Goal: Task Accomplishment & Management: Manage account settings

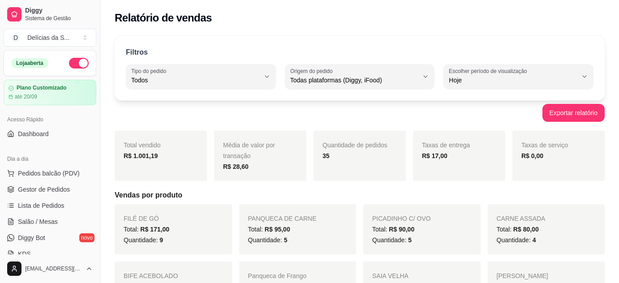
select select "ALL"
select select "0"
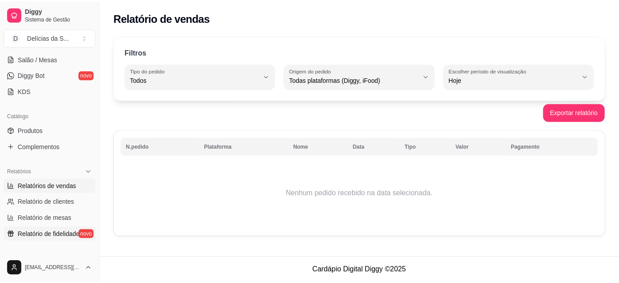
scroll to position [326, 0]
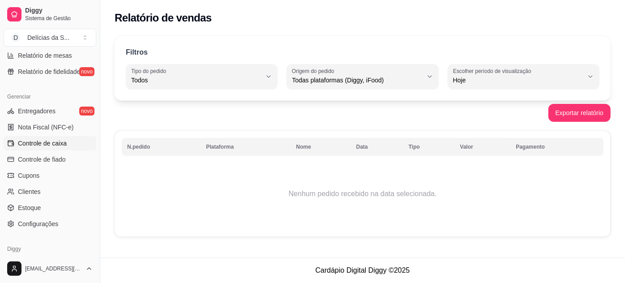
click at [56, 143] on span "Controle de caixa" at bounding box center [42, 143] width 49 height 9
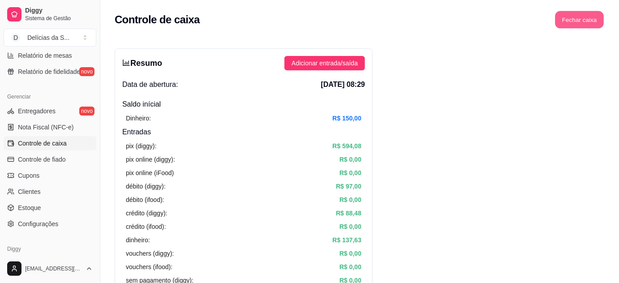
click at [577, 20] on button "Fechar caixa" at bounding box center [579, 19] width 49 height 17
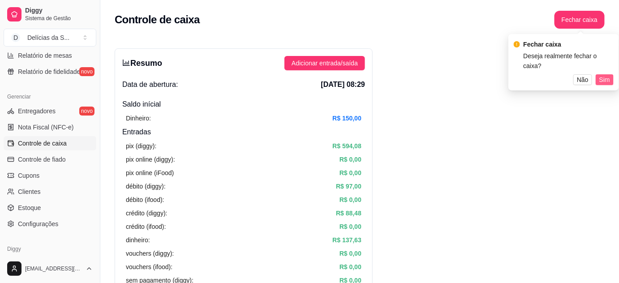
click at [605, 75] on span "Sim" at bounding box center [604, 80] width 11 height 10
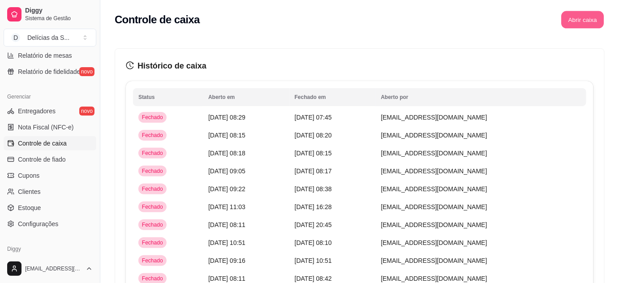
click at [592, 20] on button "Abrir caixa" at bounding box center [582, 19] width 43 height 17
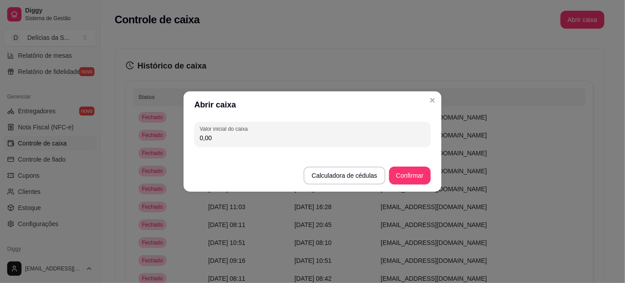
click at [399, 141] on input "0,00" at bounding box center [313, 137] width 226 height 9
type input "150,00"
click at [415, 177] on button "Confirmar" at bounding box center [410, 175] width 41 height 17
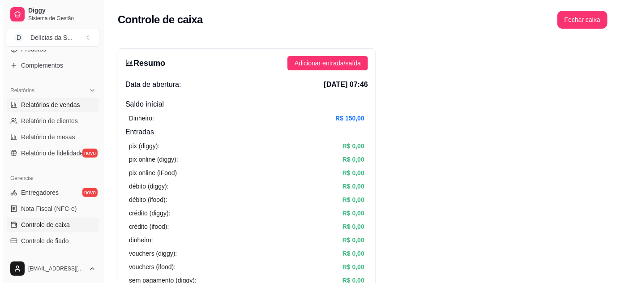
scroll to position [163, 0]
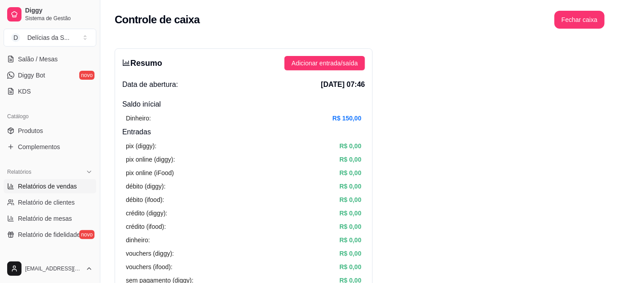
click at [68, 184] on span "Relatórios de vendas" at bounding box center [47, 186] width 59 height 9
select select "ALL"
select select "0"
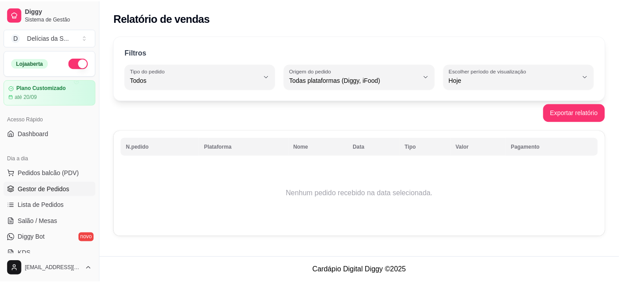
scroll to position [81, 0]
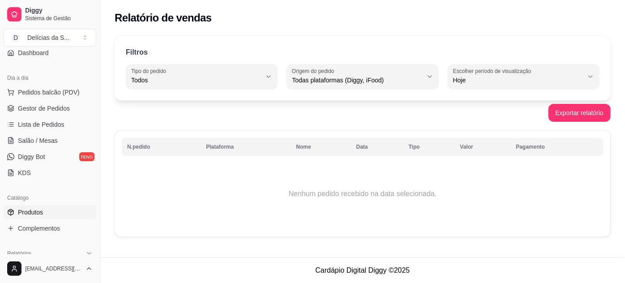
click at [38, 212] on span "Produtos" at bounding box center [30, 212] width 25 height 9
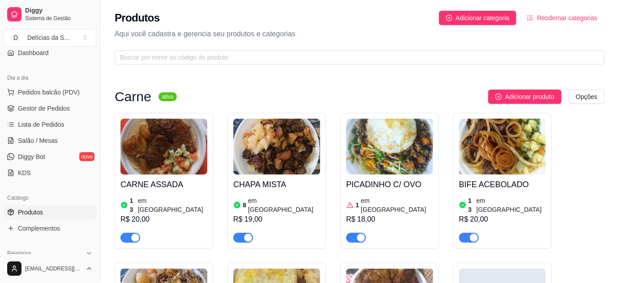
click at [386, 167] on img at bounding box center [389, 147] width 87 height 56
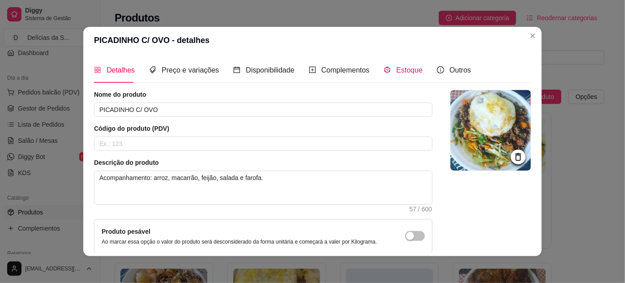
click at [399, 68] on span "Estoque" at bounding box center [409, 70] width 26 height 8
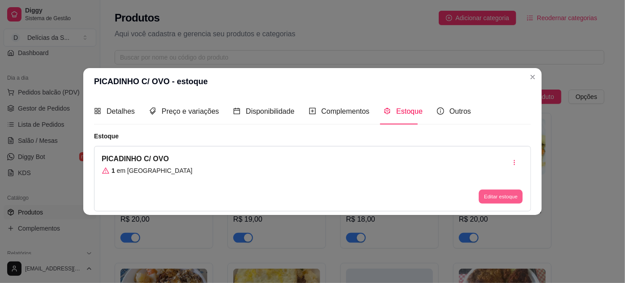
click at [495, 195] on button "Editar estoque" at bounding box center [501, 196] width 44 height 14
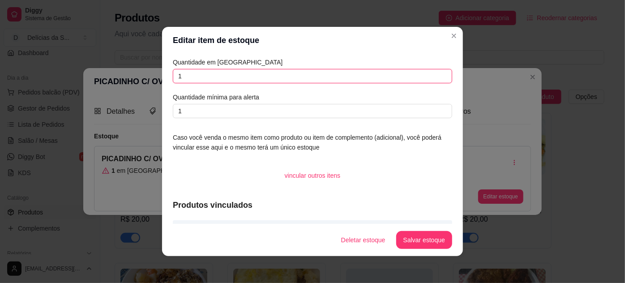
click at [412, 78] on input "1" at bounding box center [312, 76] width 279 height 14
type input "8"
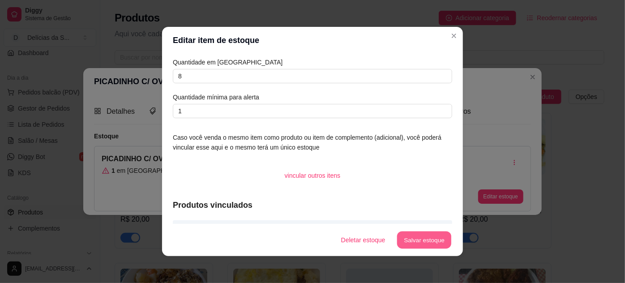
click at [429, 245] on button "Salvar estoque" at bounding box center [424, 240] width 55 height 17
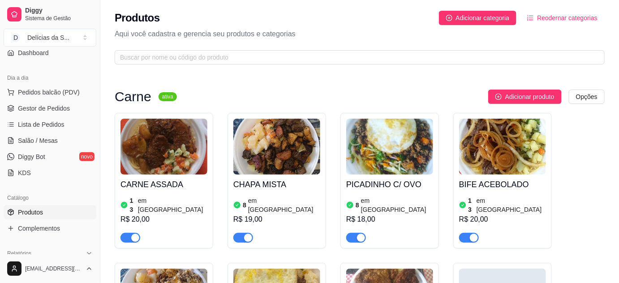
scroll to position [81, 0]
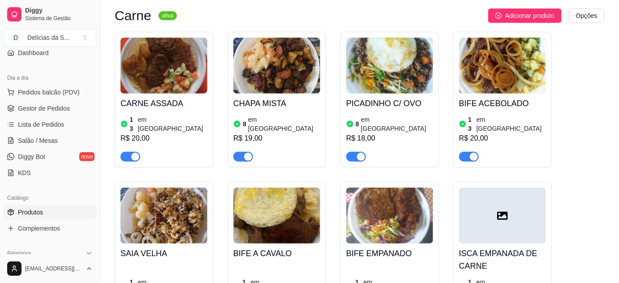
click at [497, 75] on img at bounding box center [502, 66] width 87 height 56
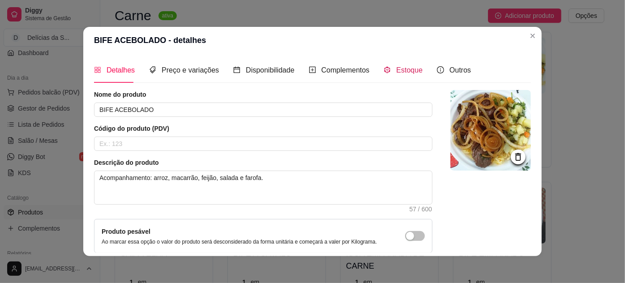
click at [400, 71] on span "Estoque" at bounding box center [409, 70] width 26 height 8
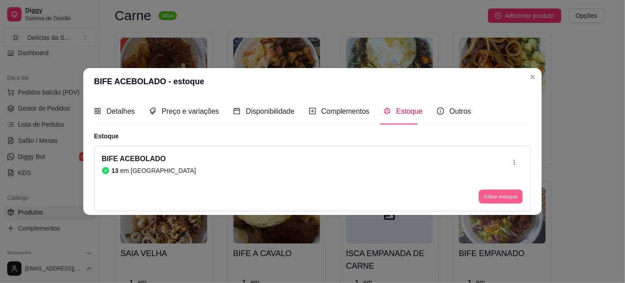
click at [502, 194] on button "Editar estoque" at bounding box center [501, 196] width 44 height 14
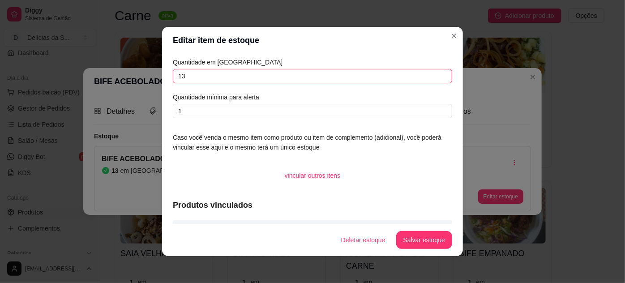
click at [426, 78] on input "13" at bounding box center [312, 76] width 279 height 14
type input "1"
type input "20"
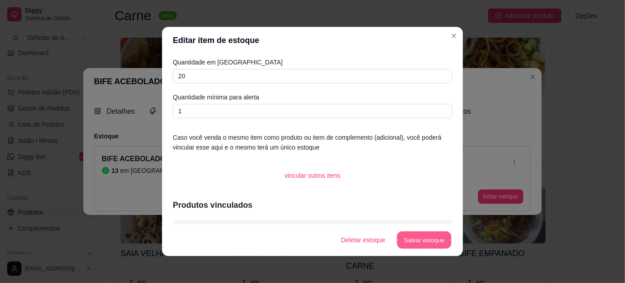
click at [425, 241] on button "Salvar estoque" at bounding box center [424, 240] width 55 height 17
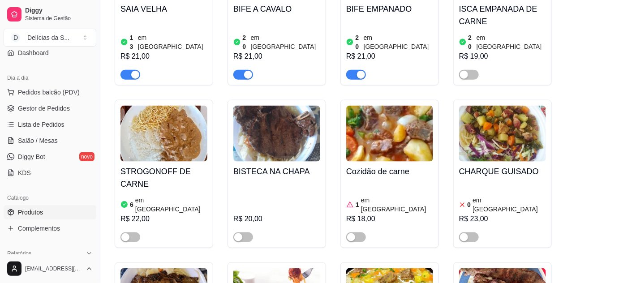
scroll to position [407, 0]
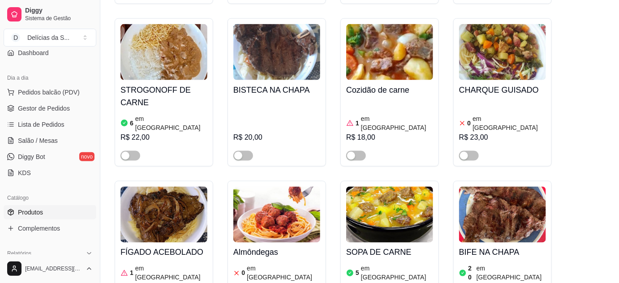
click at [162, 200] on img at bounding box center [163, 215] width 87 height 56
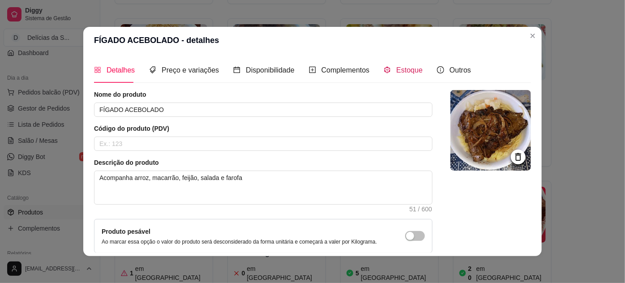
click at [396, 68] on span "Estoque" at bounding box center [409, 70] width 26 height 8
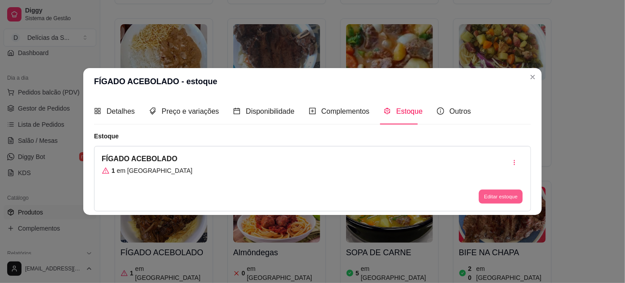
click at [510, 200] on button "Editar estoque" at bounding box center [501, 196] width 44 height 14
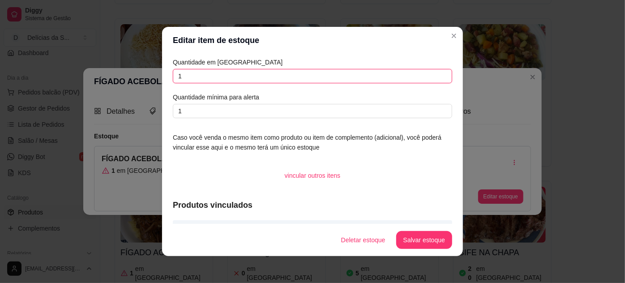
click at [289, 76] on input "1" at bounding box center [312, 76] width 279 height 14
type input "5"
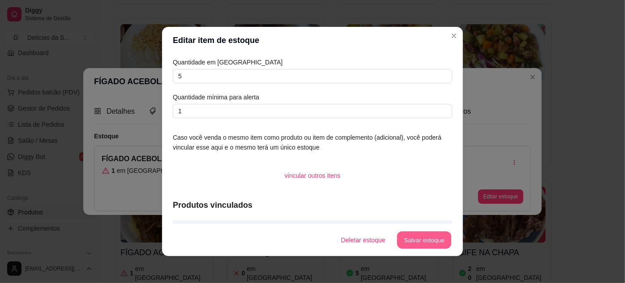
click at [417, 227] on footer "Deletar estoque Salvar estoque" at bounding box center [312, 240] width 301 height 32
click at [423, 243] on button "Salvar estoque" at bounding box center [424, 240] width 55 height 17
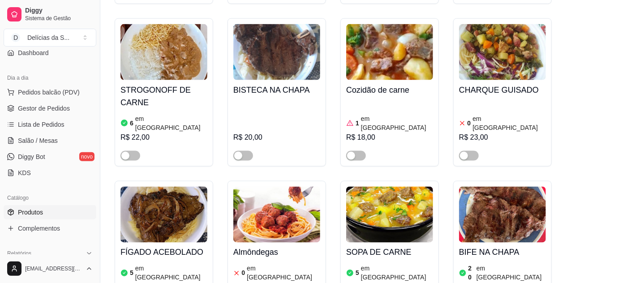
scroll to position [488, 0]
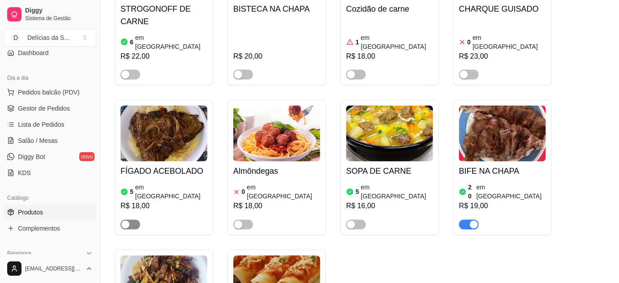
click at [138, 220] on span "button" at bounding box center [130, 225] width 20 height 10
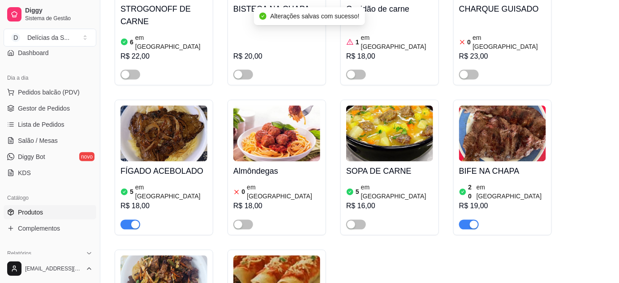
scroll to position [570, 0]
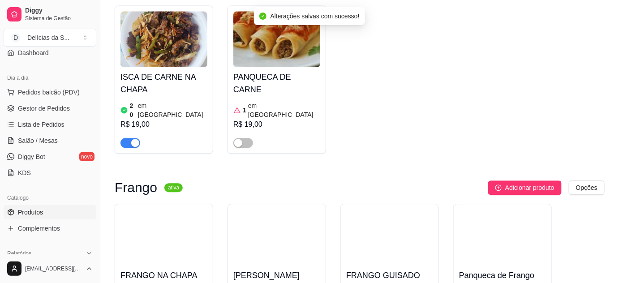
scroll to position [814, 0]
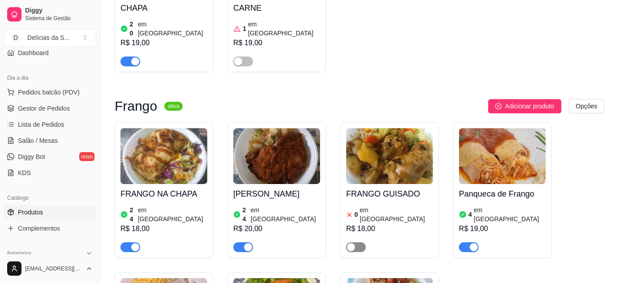
click at [357, 242] on span "button" at bounding box center [356, 247] width 20 height 10
click at [374, 132] on img at bounding box center [389, 156] width 87 height 56
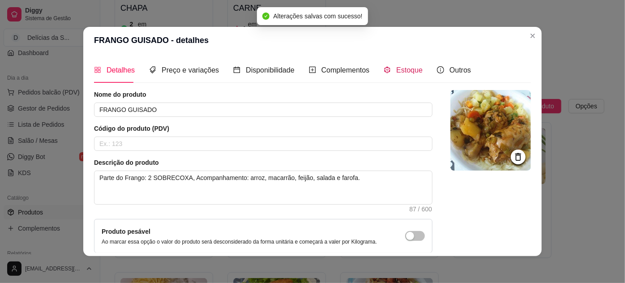
click at [396, 71] on span "Estoque" at bounding box center [409, 70] width 26 height 8
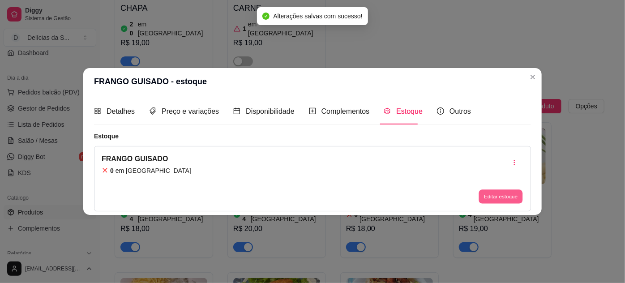
click at [502, 195] on button "Editar estoque" at bounding box center [501, 196] width 44 height 14
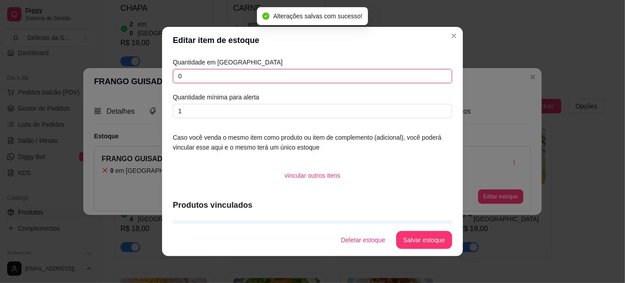
click at [337, 71] on input "0" at bounding box center [312, 76] width 279 height 14
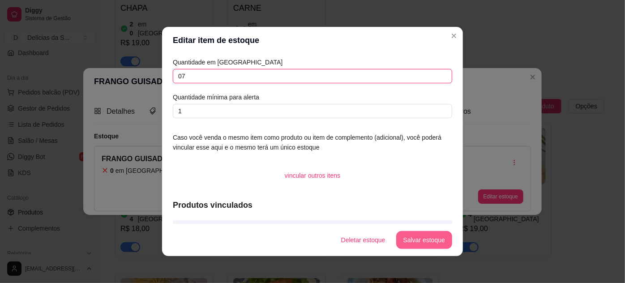
type input "07"
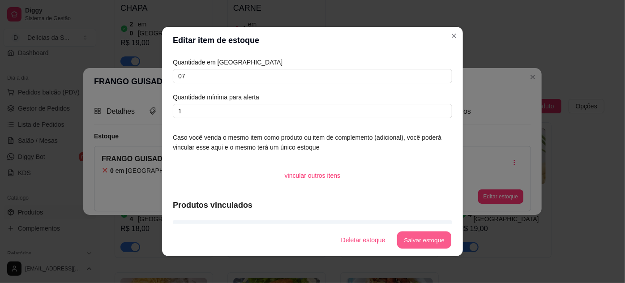
click at [427, 243] on button "Salvar estoque" at bounding box center [424, 240] width 55 height 17
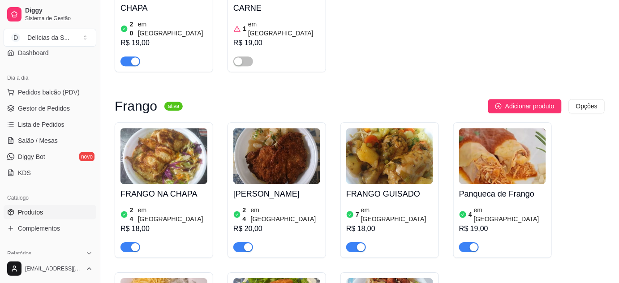
click at [464, 242] on span "button" at bounding box center [469, 247] width 20 height 10
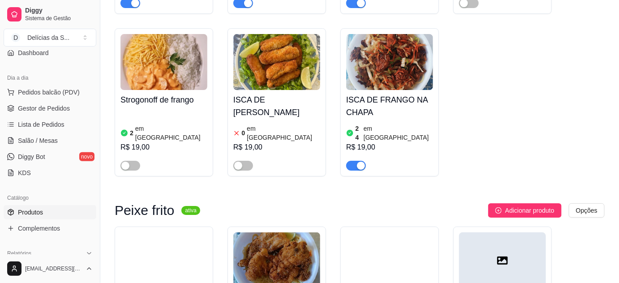
scroll to position [1140, 0]
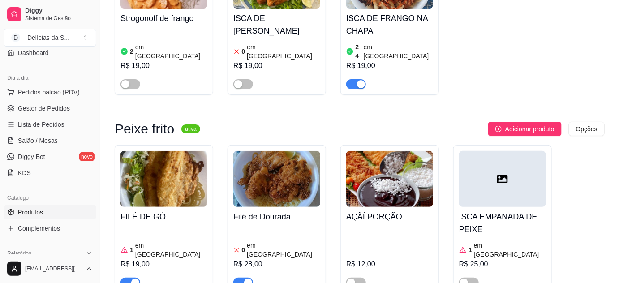
click at [181, 151] on img at bounding box center [163, 179] width 87 height 56
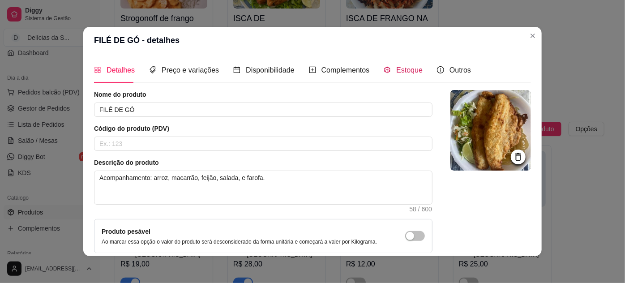
click at [396, 71] on span "Estoque" at bounding box center [409, 70] width 26 height 8
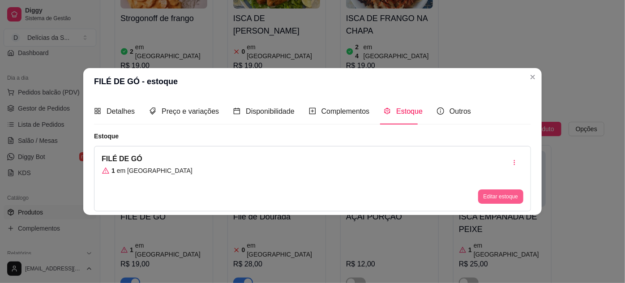
click at [494, 193] on button "Editar estoque" at bounding box center [500, 196] width 45 height 14
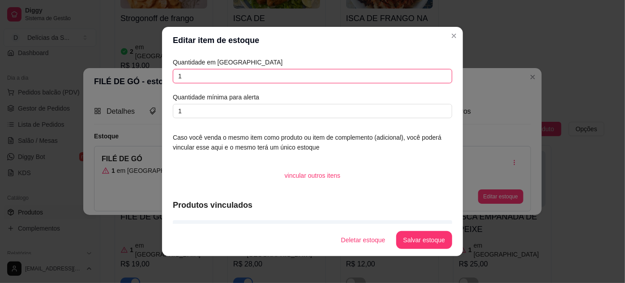
click at [325, 80] on input "1" at bounding box center [312, 76] width 279 height 14
type input "11"
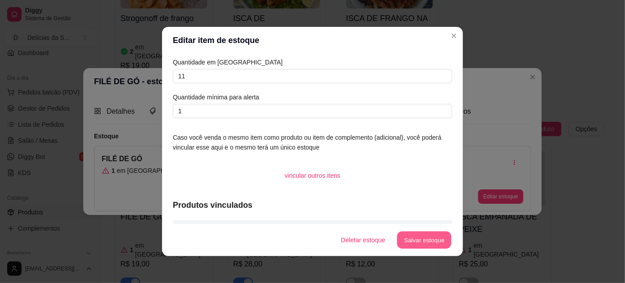
click at [417, 231] on div "Deletar estoque Salvar estoque" at bounding box center [393, 240] width 118 height 18
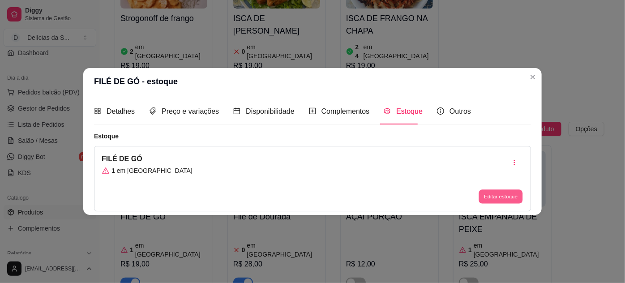
click at [498, 191] on button "Editar estoque" at bounding box center [501, 196] width 44 height 14
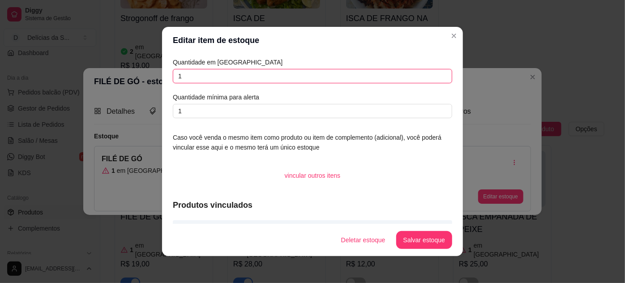
click at [374, 77] on input "1" at bounding box center [312, 76] width 279 height 14
type input "11"
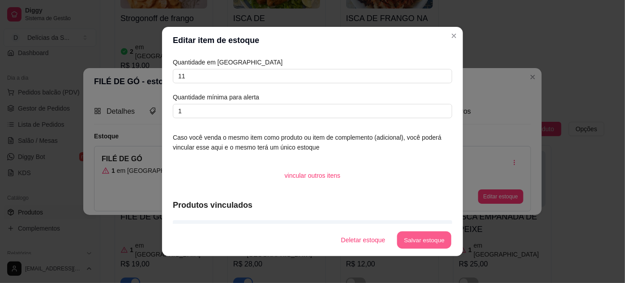
click at [425, 243] on button "Salvar estoque" at bounding box center [424, 240] width 55 height 17
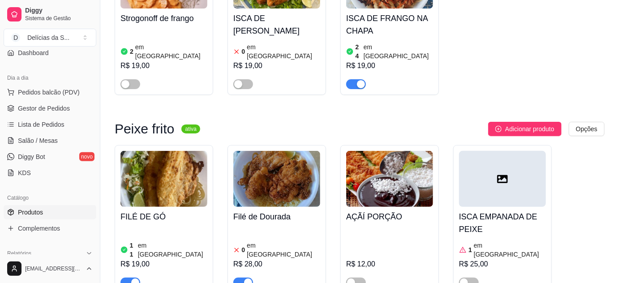
click at [236, 278] on span "button" at bounding box center [243, 283] width 20 height 10
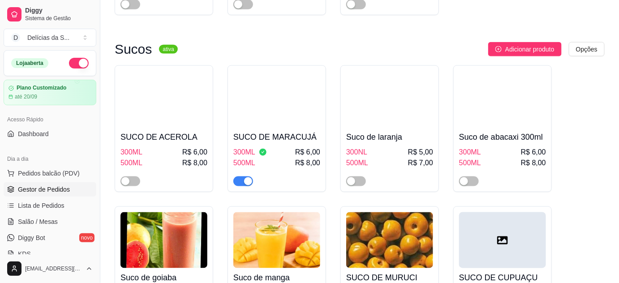
scroll to position [2323, 0]
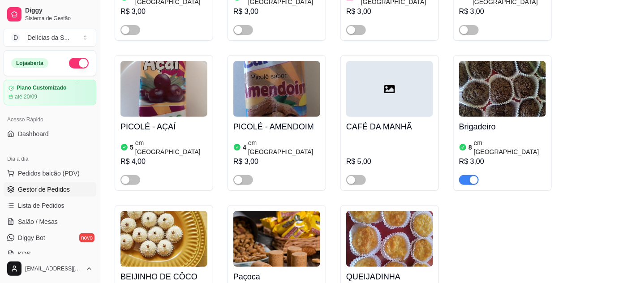
click at [43, 191] on span "Gestor de Pedidos" at bounding box center [44, 189] width 52 height 9
